Goal: Task Accomplishment & Management: Manage account settings

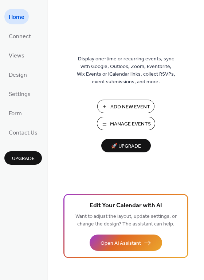
click at [126, 123] on span "Manage Events" at bounding box center [130, 125] width 41 height 8
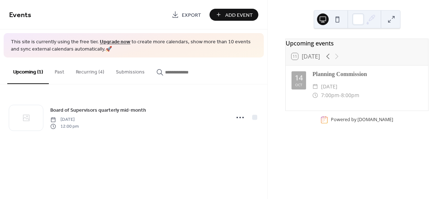
click at [89, 70] on button "Recurring (4)" at bounding box center [90, 71] width 40 height 26
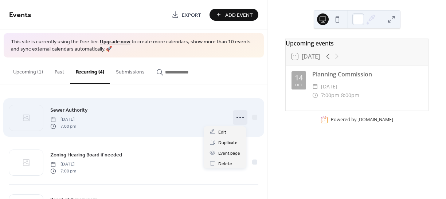
click at [240, 119] on icon at bounding box center [240, 118] width 12 height 12
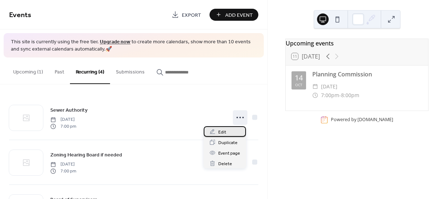
click at [224, 134] on span "Edit" at bounding box center [222, 133] width 8 height 8
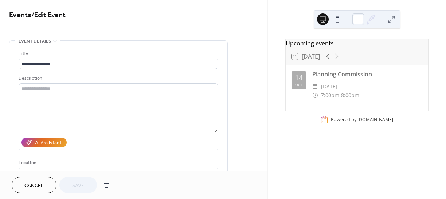
click at [39, 184] on span "Cancel" at bounding box center [33, 186] width 19 height 8
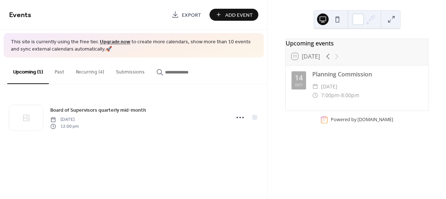
click at [58, 72] on button "Past" at bounding box center [59, 71] width 21 height 26
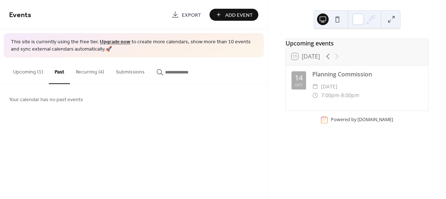
click at [28, 71] on button "Upcoming (1)" at bounding box center [28, 71] width 42 height 26
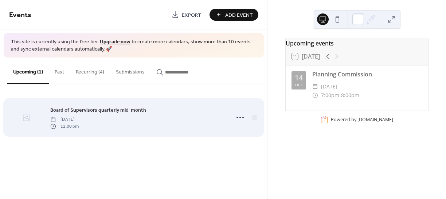
click at [37, 120] on div at bounding box center [26, 117] width 34 height 25
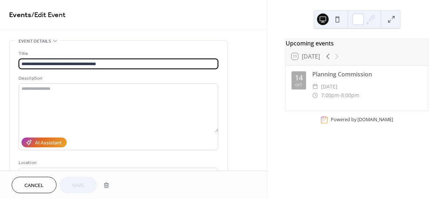
click at [26, 186] on span "Cancel" at bounding box center [33, 186] width 19 height 8
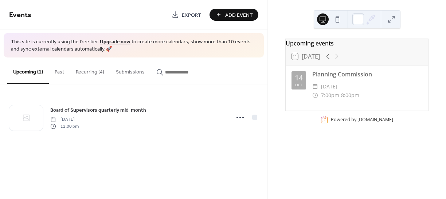
click at [83, 73] on button "Recurring (4)" at bounding box center [90, 71] width 40 height 26
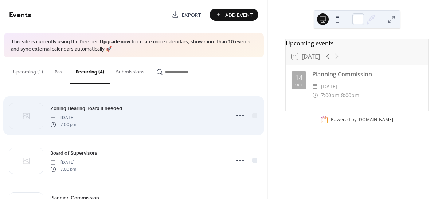
scroll to position [73, 0]
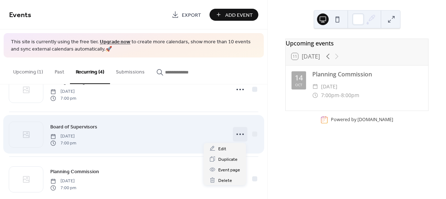
click at [237, 135] on icon at bounding box center [240, 135] width 12 height 12
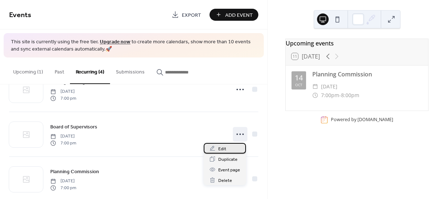
click at [220, 150] on span "Edit" at bounding box center [222, 149] width 8 height 8
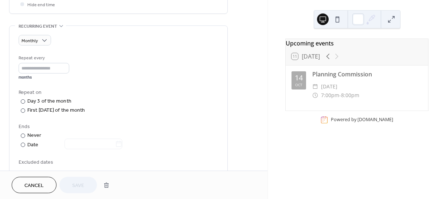
scroll to position [291, 0]
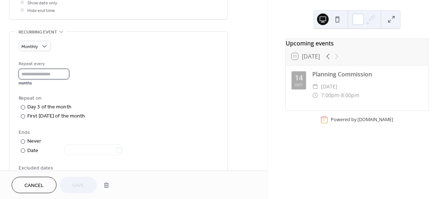
click at [66, 76] on input "*" at bounding box center [44, 74] width 51 height 11
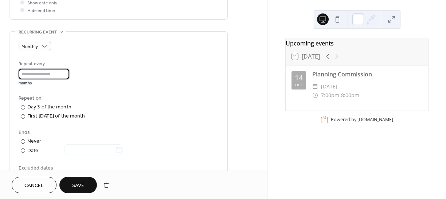
type input "*"
click at [66, 71] on input "*" at bounding box center [44, 74] width 51 height 11
click at [82, 184] on span "Save" at bounding box center [78, 186] width 12 height 8
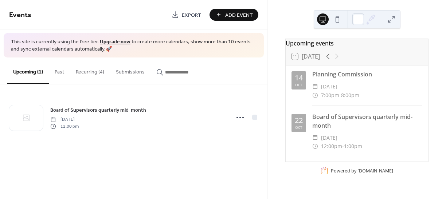
click at [84, 73] on button "Recurring (4)" at bounding box center [90, 71] width 40 height 26
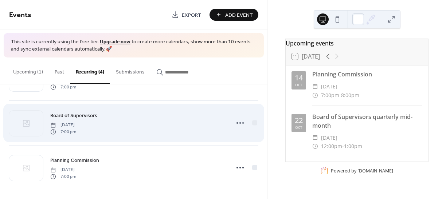
scroll to position [86, 0]
click at [239, 119] on icon at bounding box center [240, 121] width 12 height 12
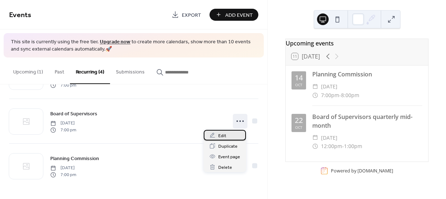
click at [223, 135] on span "Edit" at bounding box center [222, 136] width 8 height 8
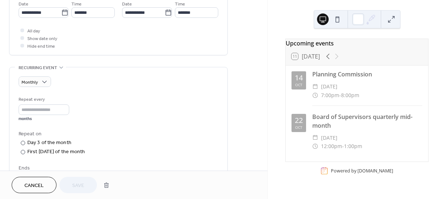
scroll to position [255, 0]
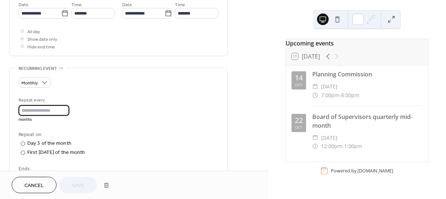
click at [56, 107] on input "*" at bounding box center [44, 110] width 51 height 11
type input "*"
click at [67, 108] on input "*" at bounding box center [44, 110] width 51 height 11
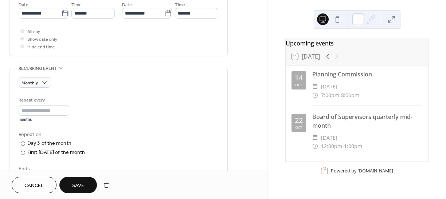
click at [74, 182] on span "Save" at bounding box center [78, 186] width 12 height 8
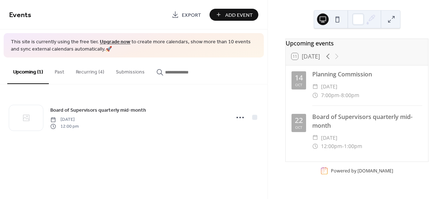
click at [329, 129] on div "Board of Supervisors quarterly mid-month" at bounding box center [367, 121] width 110 height 17
click at [330, 129] on div "Board of Supervisors quarterly mid-month" at bounding box center [367, 121] width 110 height 17
click at [90, 71] on button "Recurring (4)" at bounding box center [90, 71] width 40 height 26
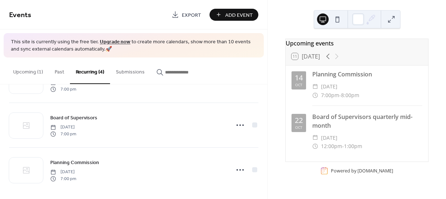
scroll to position [86, 0]
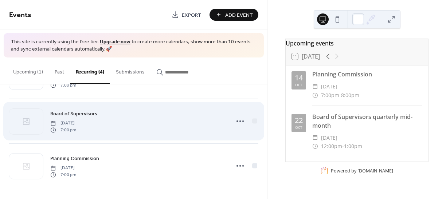
click at [75, 127] on span "7:00 pm" at bounding box center [63, 130] width 26 height 7
click at [78, 115] on span "Board of Supervisors" at bounding box center [73, 114] width 47 height 8
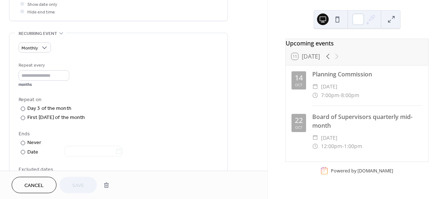
scroll to position [291, 0]
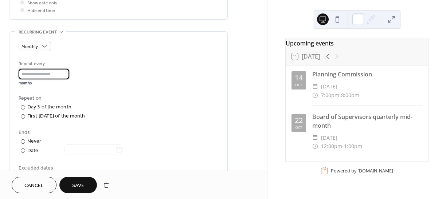
click at [66, 71] on input "*" at bounding box center [44, 74] width 51 height 11
click at [66, 76] on input "*" at bounding box center [44, 74] width 51 height 11
click at [66, 75] on input "*" at bounding box center [44, 74] width 51 height 11
type input "*"
click at [66, 75] on input "*" at bounding box center [44, 74] width 51 height 11
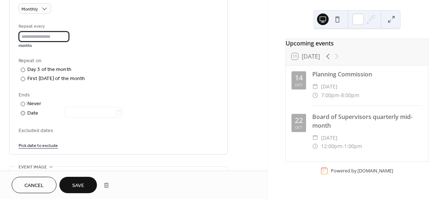
scroll to position [328, 0]
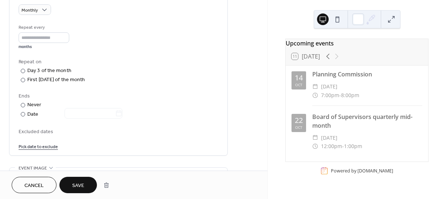
click at [80, 185] on span "Save" at bounding box center [78, 186] width 12 height 8
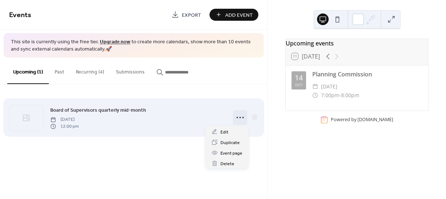
click at [237, 118] on circle at bounding box center [236, 117] width 1 height 1
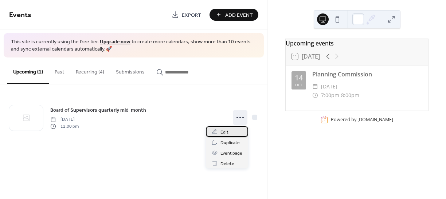
click at [229, 132] on div "Edit" at bounding box center [227, 131] width 42 height 11
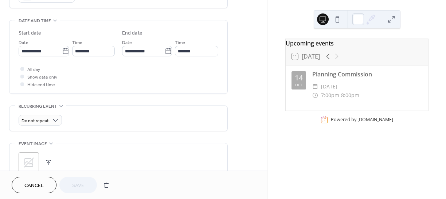
scroll to position [219, 0]
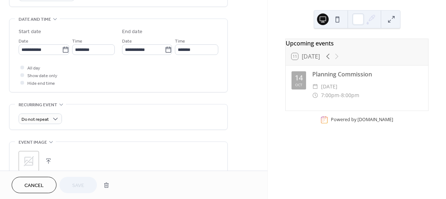
click at [79, 120] on div "Do not repeat" at bounding box center [119, 119] width 200 height 11
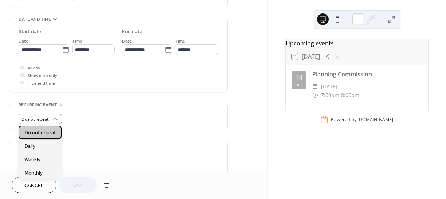
click at [51, 130] on span "Do not repeat" at bounding box center [39, 133] width 31 height 8
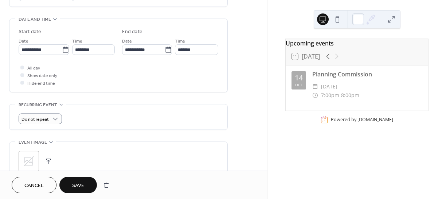
click at [76, 186] on span "Save" at bounding box center [78, 186] width 12 height 8
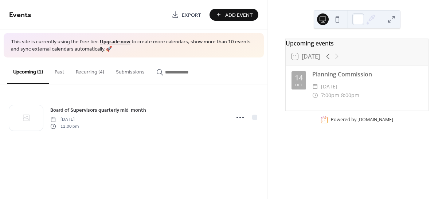
click at [60, 73] on button "Past" at bounding box center [59, 71] width 21 height 26
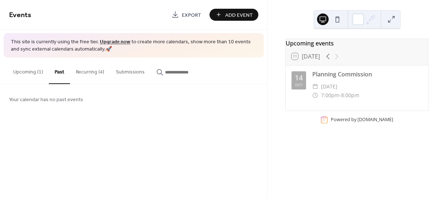
click at [84, 70] on button "Recurring (4)" at bounding box center [90, 71] width 40 height 26
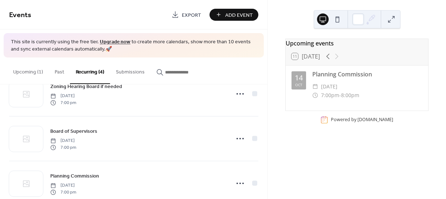
scroll to position [73, 0]
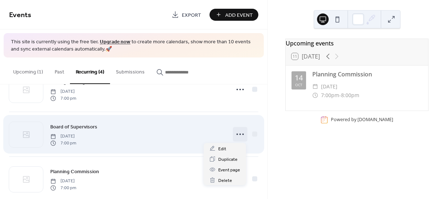
click at [237, 133] on icon at bounding box center [240, 135] width 12 height 12
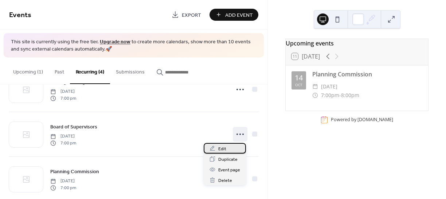
click at [217, 149] on div "Edit" at bounding box center [225, 148] width 42 height 11
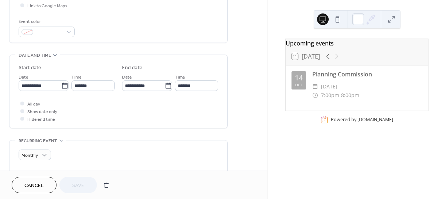
scroll to position [182, 0]
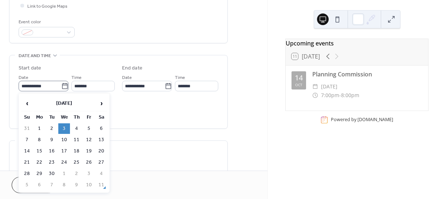
click at [62, 86] on icon at bounding box center [64, 86] width 7 height 7
click at [61, 86] on input "**********" at bounding box center [40, 86] width 43 height 11
click at [101, 103] on span "›" at bounding box center [101, 103] width 11 height 15
click at [62, 140] on td "5" at bounding box center [64, 140] width 12 height 11
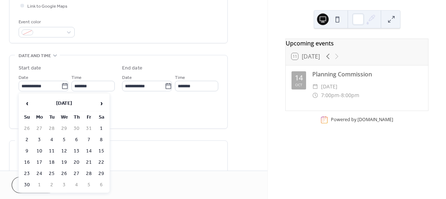
type input "**********"
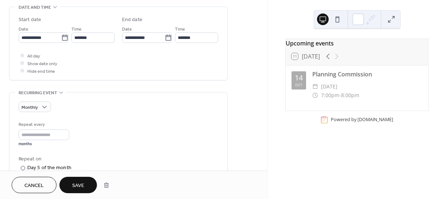
scroll to position [219, 0]
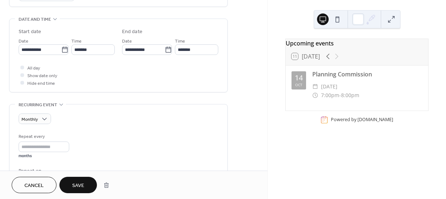
click at [79, 186] on span "Save" at bounding box center [78, 186] width 12 height 8
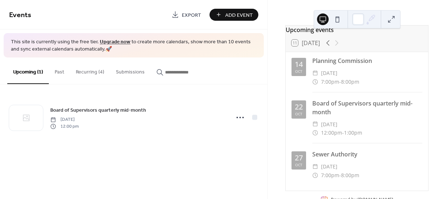
scroll to position [38, 0]
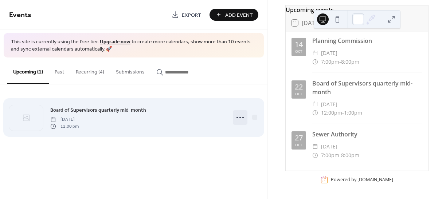
click at [237, 118] on circle at bounding box center [236, 117] width 1 height 1
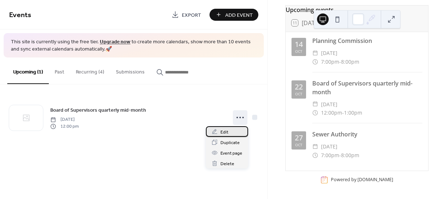
click at [225, 130] on span "Edit" at bounding box center [224, 133] width 8 height 8
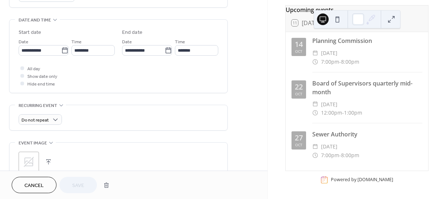
scroll to position [219, 0]
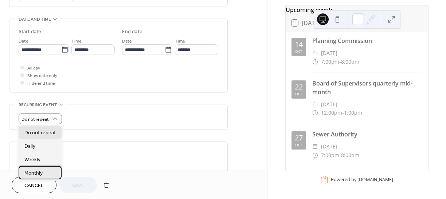
click at [37, 172] on span "Monthly" at bounding box center [33, 174] width 18 height 8
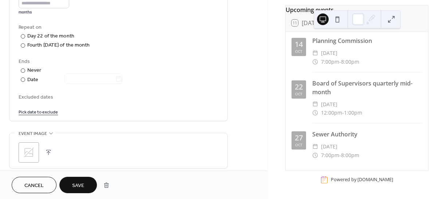
scroll to position [364, 0]
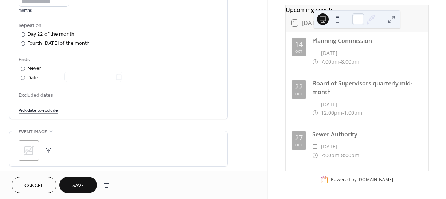
click at [77, 179] on button "Save" at bounding box center [78, 185] width 38 height 16
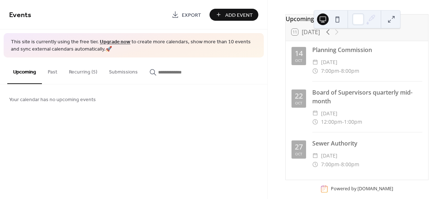
scroll to position [1, 0]
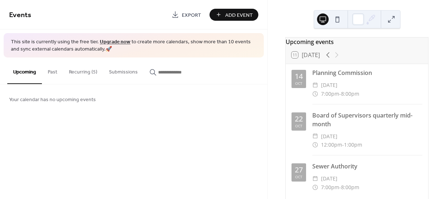
click at [79, 73] on button "Recurring (5)" at bounding box center [83, 71] width 40 height 26
